Goal: Task Accomplishment & Management: Manage account settings

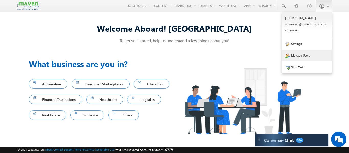
click at [310, 56] on link "Manage Users" at bounding box center [307, 56] width 50 height 12
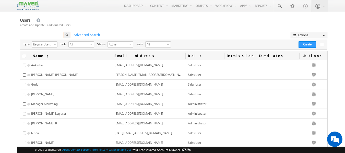
click at [52, 37] on input "text" at bounding box center [42, 35] width 44 height 6
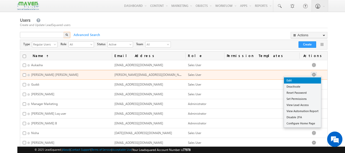
click at [308, 80] on link "Edit" at bounding box center [302, 80] width 37 height 6
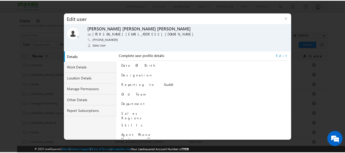
scroll to position [63, 0]
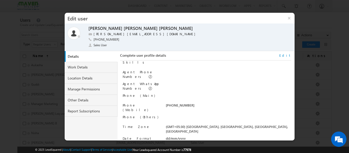
drag, startPoint x: 192, startPoint y: 102, endPoint x: 172, endPoint y: 102, distance: 19.7
click at [172, 103] on div "+91-7026019555" at bounding box center [228, 106] width 125 height 7
copy div "7026019555"
drag, startPoint x: 142, startPoint y: 35, endPoint x: 94, endPoint y: 34, distance: 48.3
click at [94, 34] on div "gagandip@maven-silicon.com" at bounding box center [181, 34] width 186 height 5
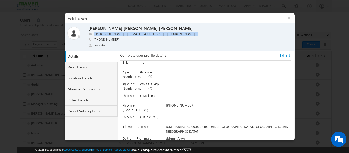
copy label "gagandip@maven-silicon.com"
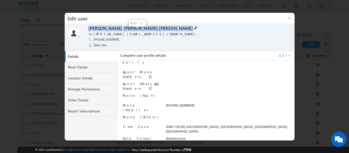
drag, startPoint x: 87, startPoint y: 28, endPoint x: 135, endPoint y: 37, distance: 49.4
click at [131, 28] on div "Online Away Offline (Check-Out) Gagandip Singh Saini Gagandip Singh Saini gagan…" at bounding box center [179, 38] width 224 height 24
copy div "Gagandip Singh Saini"
click at [287, 19] on button "×" at bounding box center [289, 18] width 11 height 11
